Goal: Information Seeking & Learning: Learn about a topic

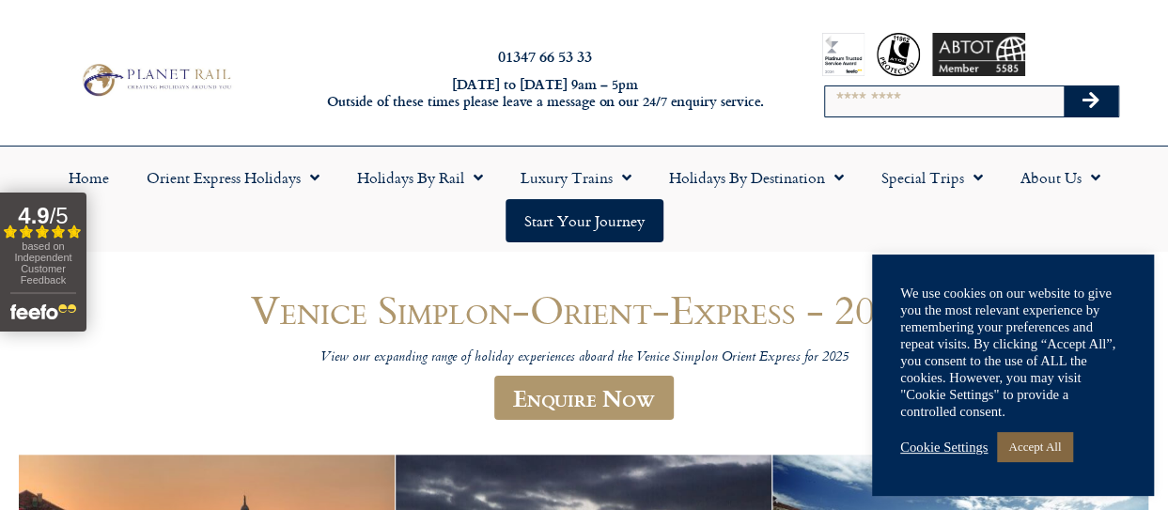
click at [1034, 446] on link "Accept All" at bounding box center [1034, 446] width 75 height 29
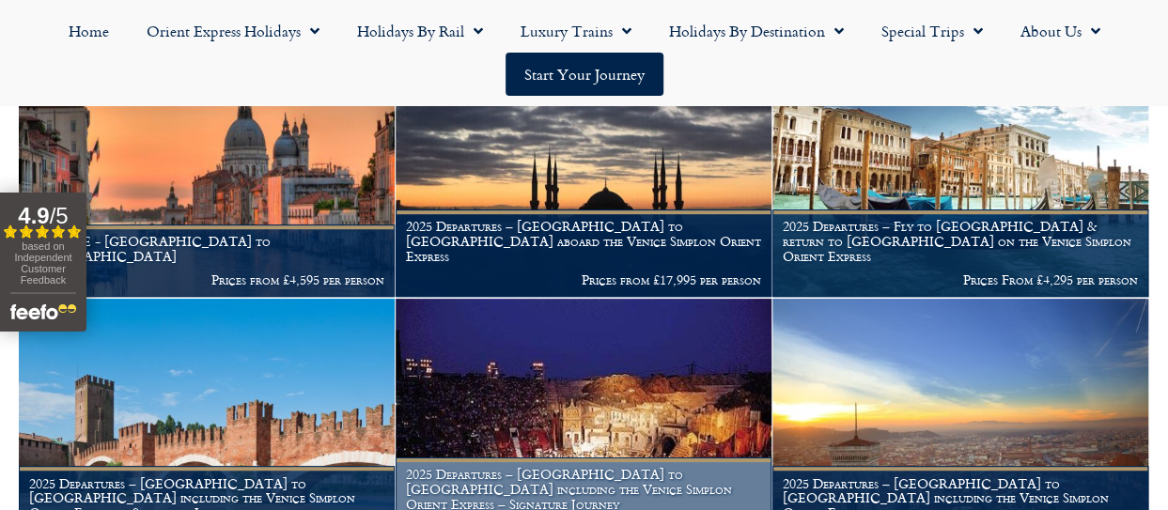
scroll to position [376, 0]
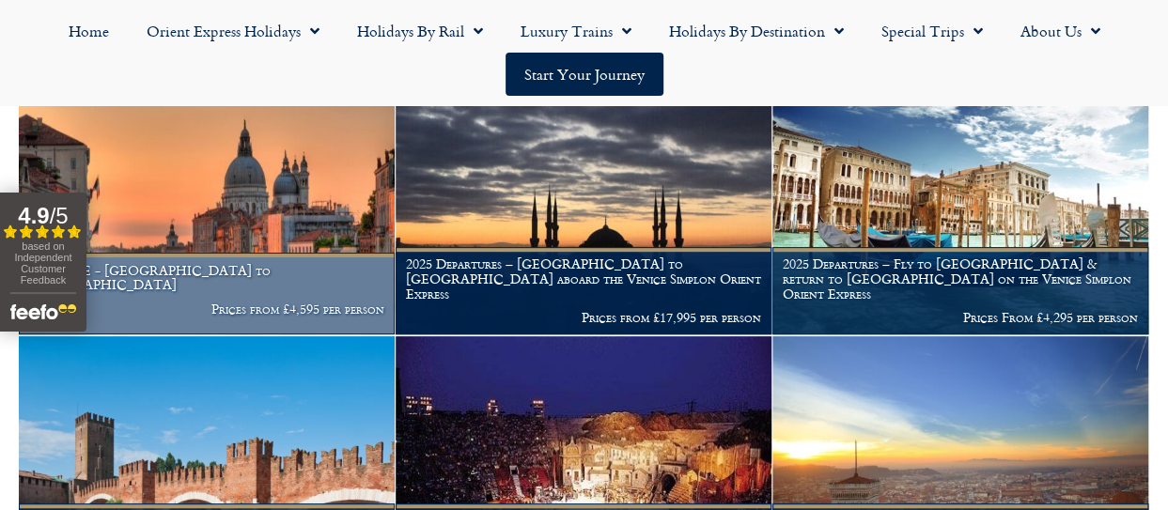
click at [288, 225] on img at bounding box center [207, 206] width 376 height 255
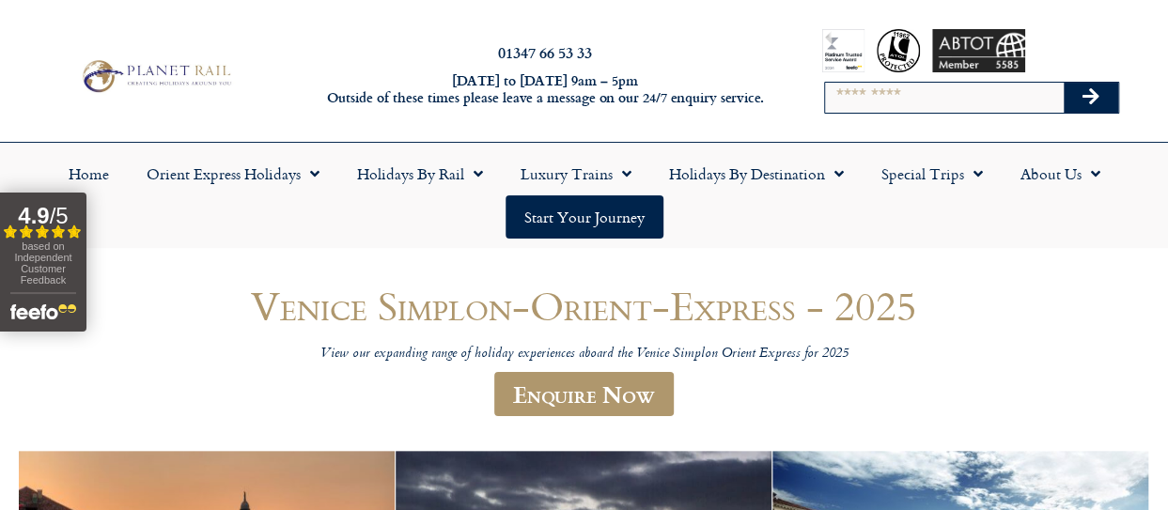
scroll to position [0, 0]
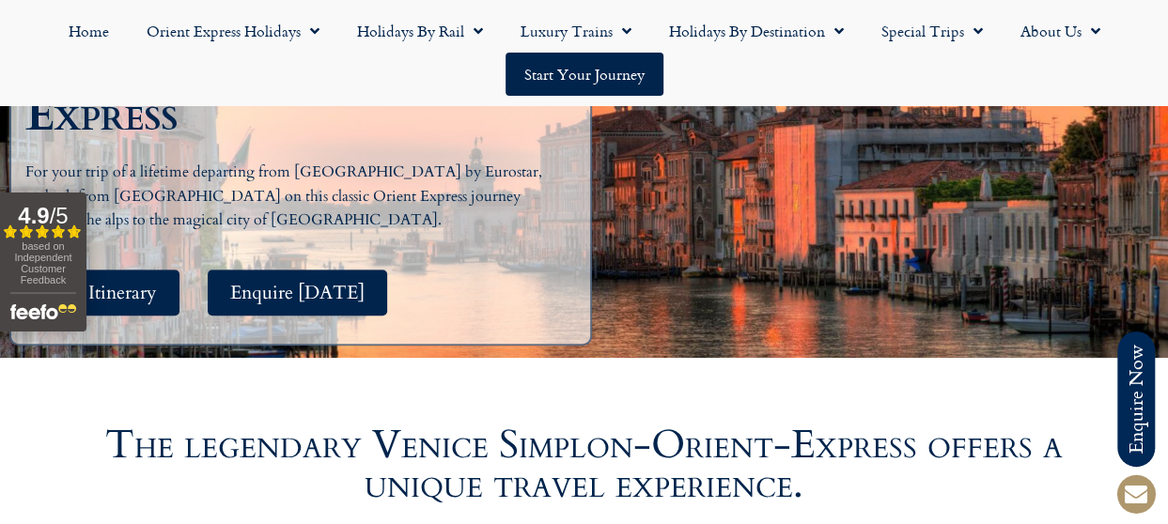
scroll to position [376, 0]
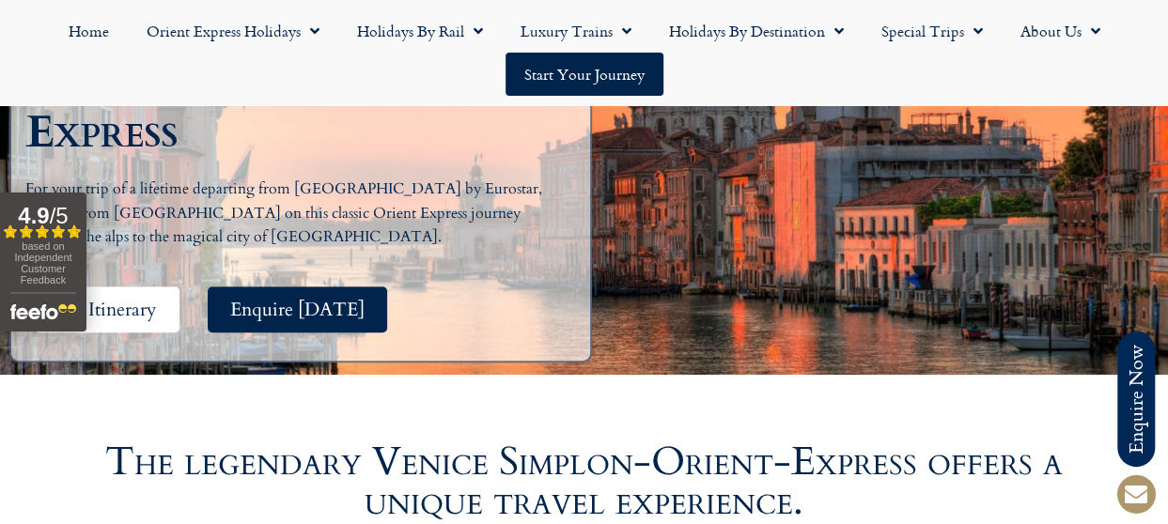
click at [147, 298] on span "See Itinerary" at bounding box center [107, 309] width 100 height 23
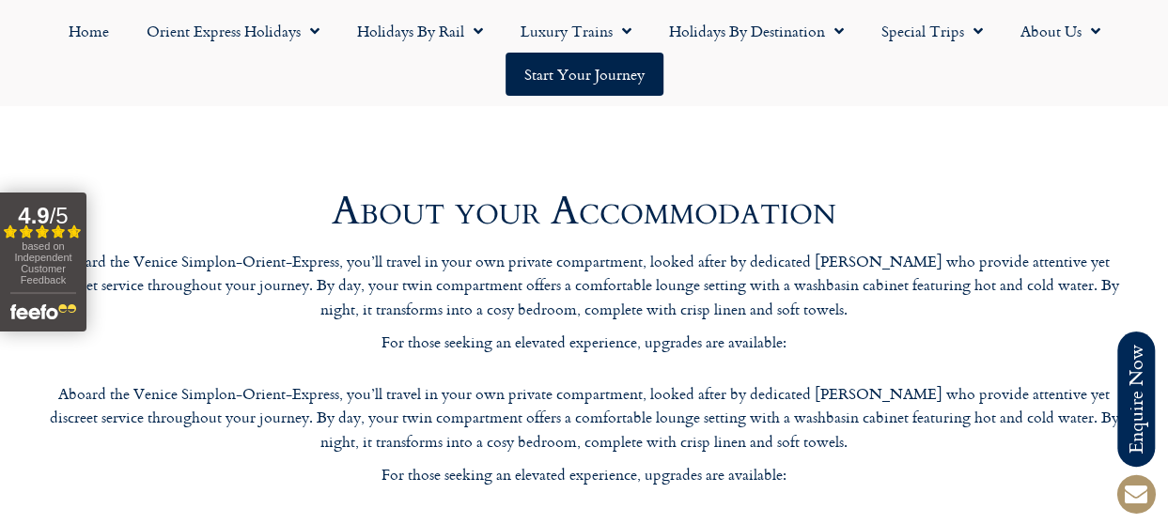
scroll to position [4624, 0]
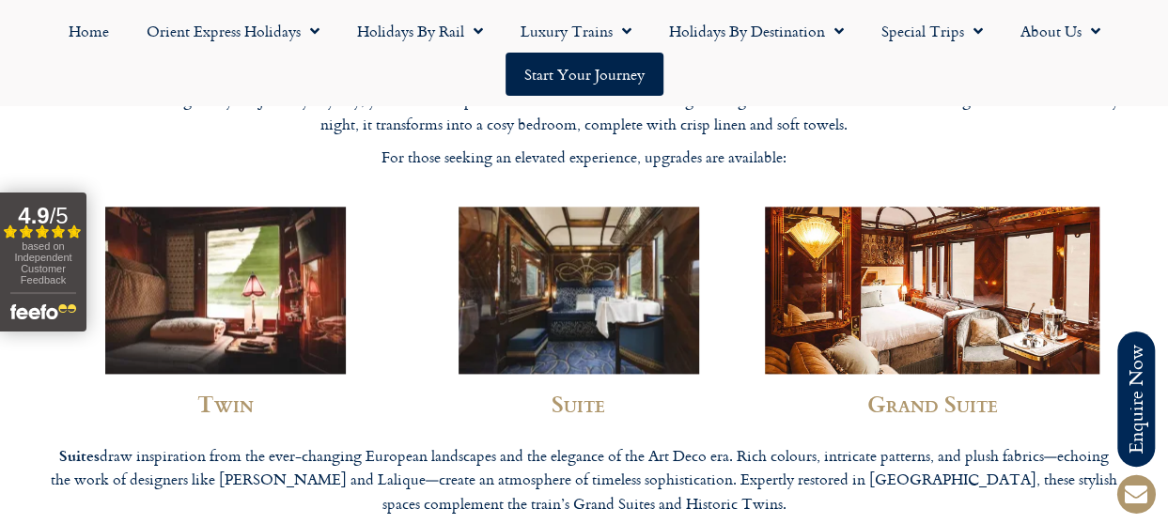
click at [551, 263] on img at bounding box center [579, 290] width 241 height 167
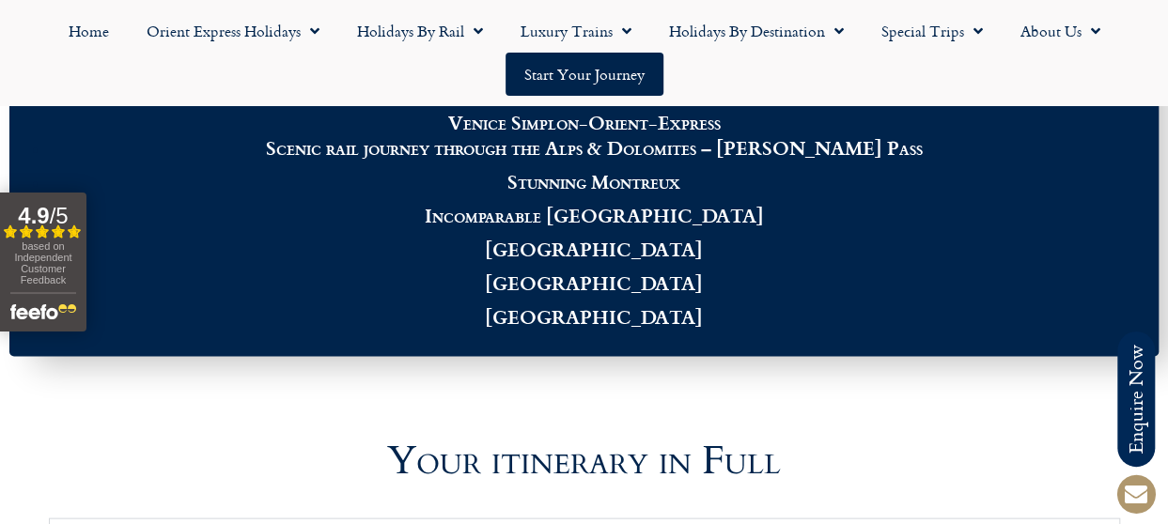
scroll to position [1504, 0]
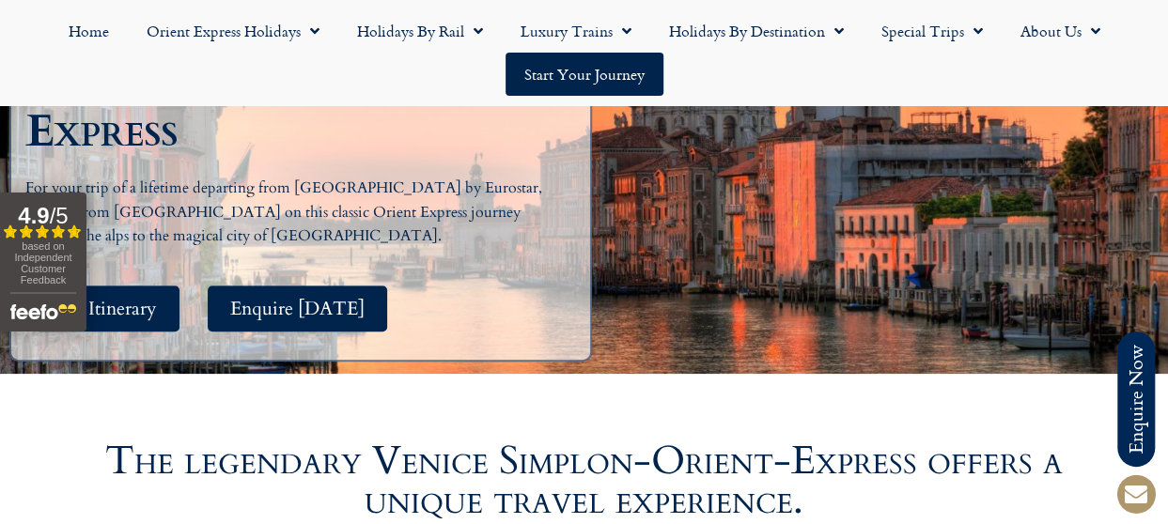
scroll to position [376, 0]
